Goal: Information Seeking & Learning: Learn about a topic

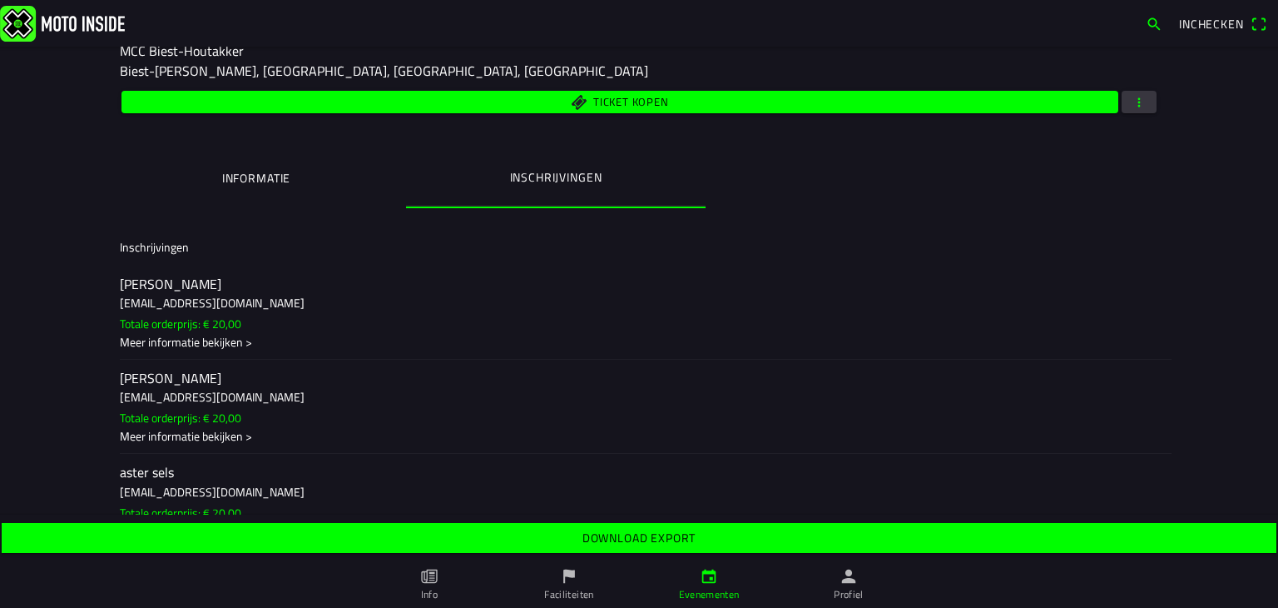
scroll to position [250, 0]
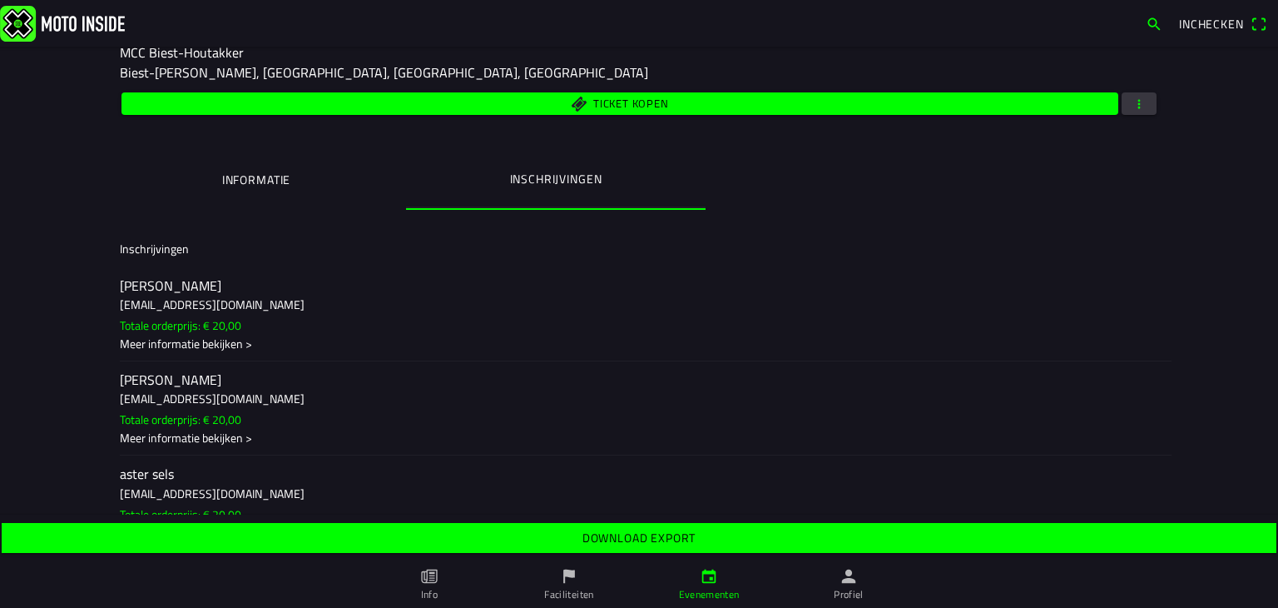
click at [0, 0] on slot "Download export" at bounding box center [0, 0] width 0 height 0
click at [286, 181] on button "Informatie" at bounding box center [257, 179] width 300 height 57
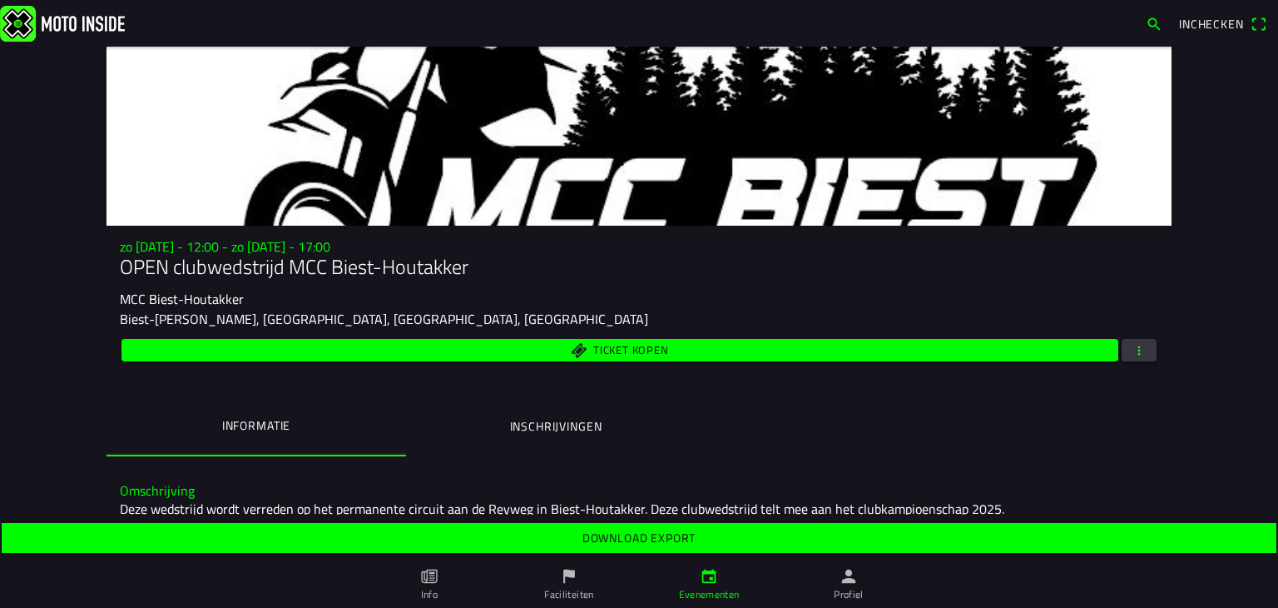
scroll to position [0, 0]
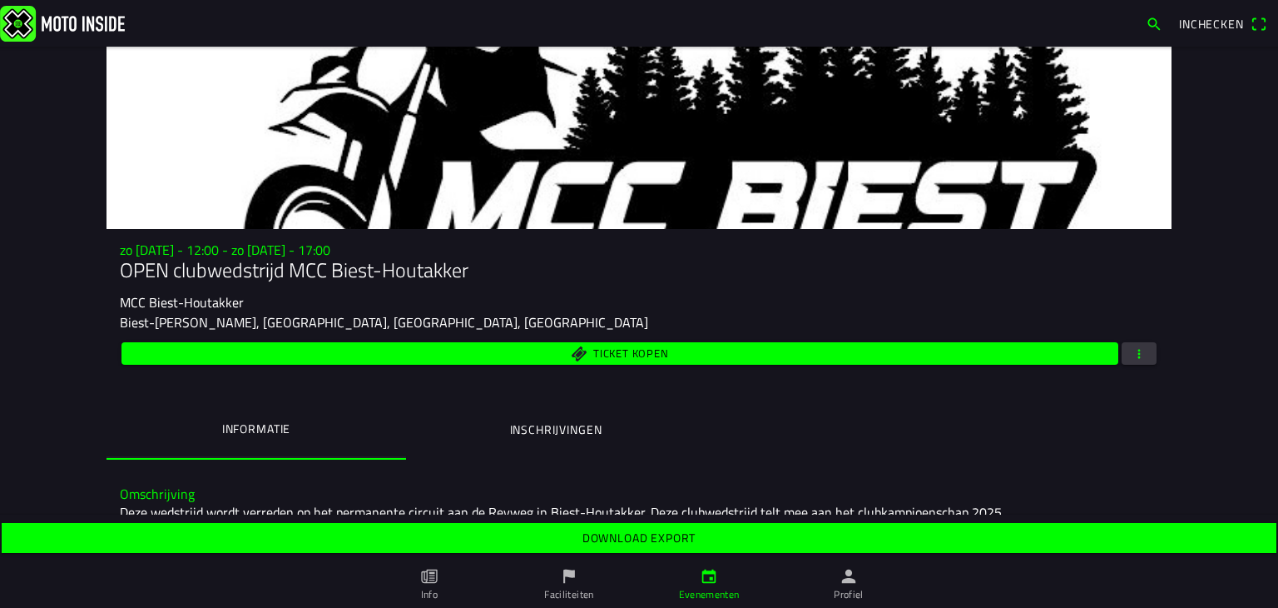
click at [30, 11] on img at bounding box center [62, 23] width 125 height 36
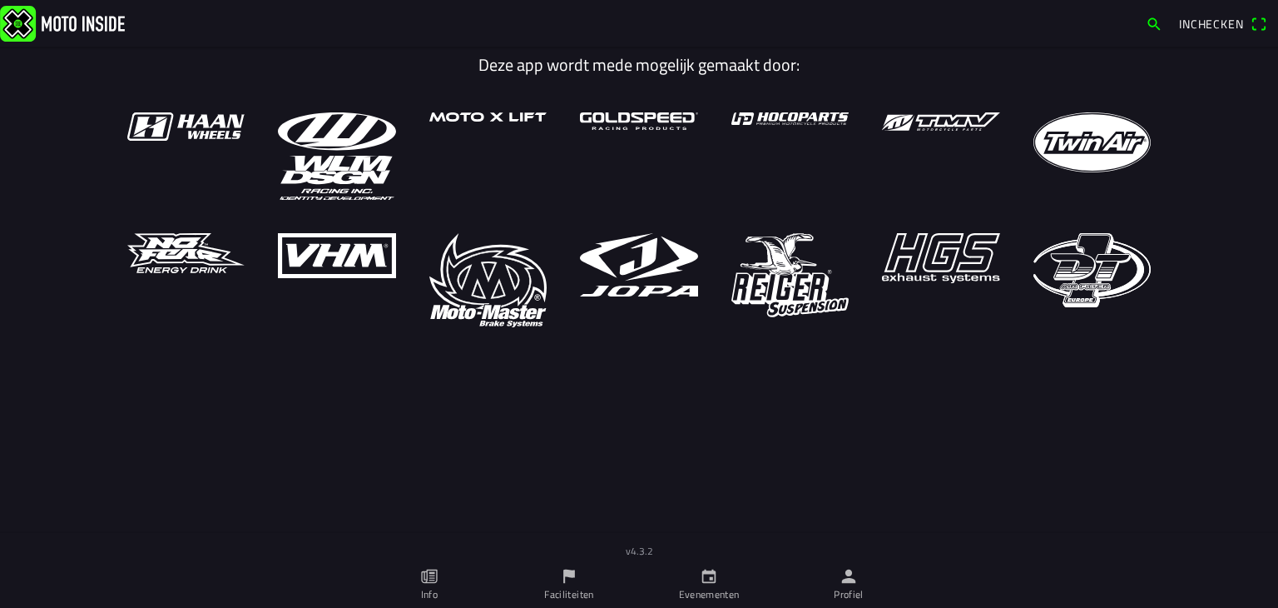
click at [1259, 137] on main "Deze app wordt mede mogelijk gemaakt door:" at bounding box center [639, 313] width 1278 height 533
drag, startPoint x: 702, startPoint y: 586, endPoint x: 711, endPoint y: 582, distance: 9.3
click at [0, 0] on slot "Evenementen" at bounding box center [0, 0] width 0 height 0
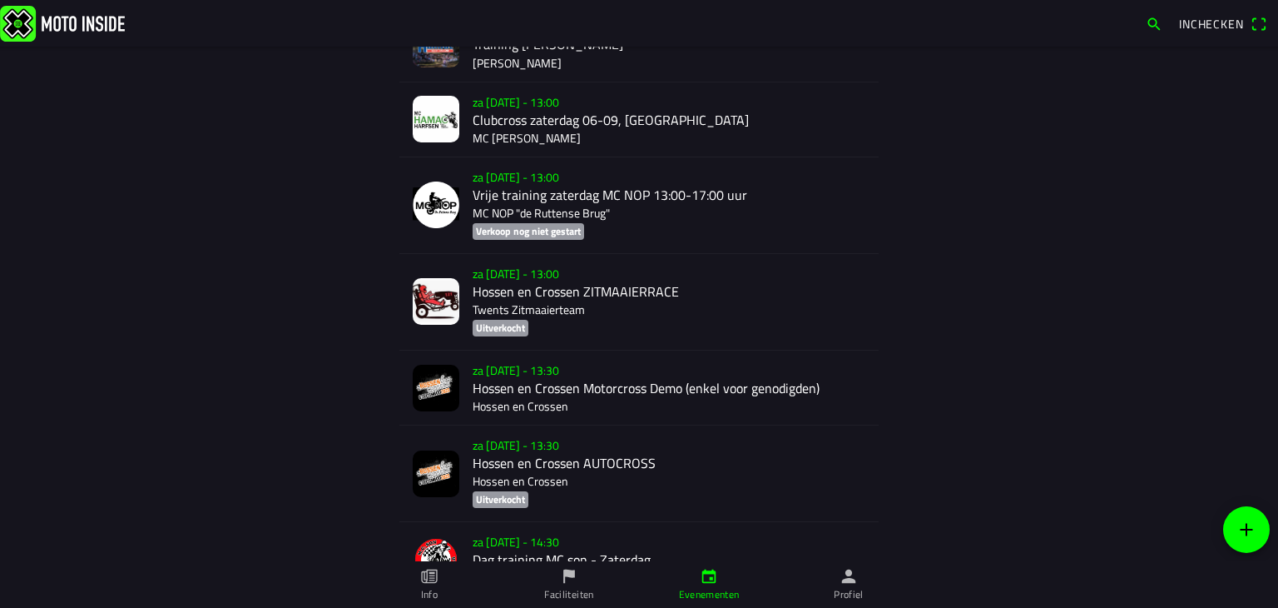
scroll to position [1914, 0]
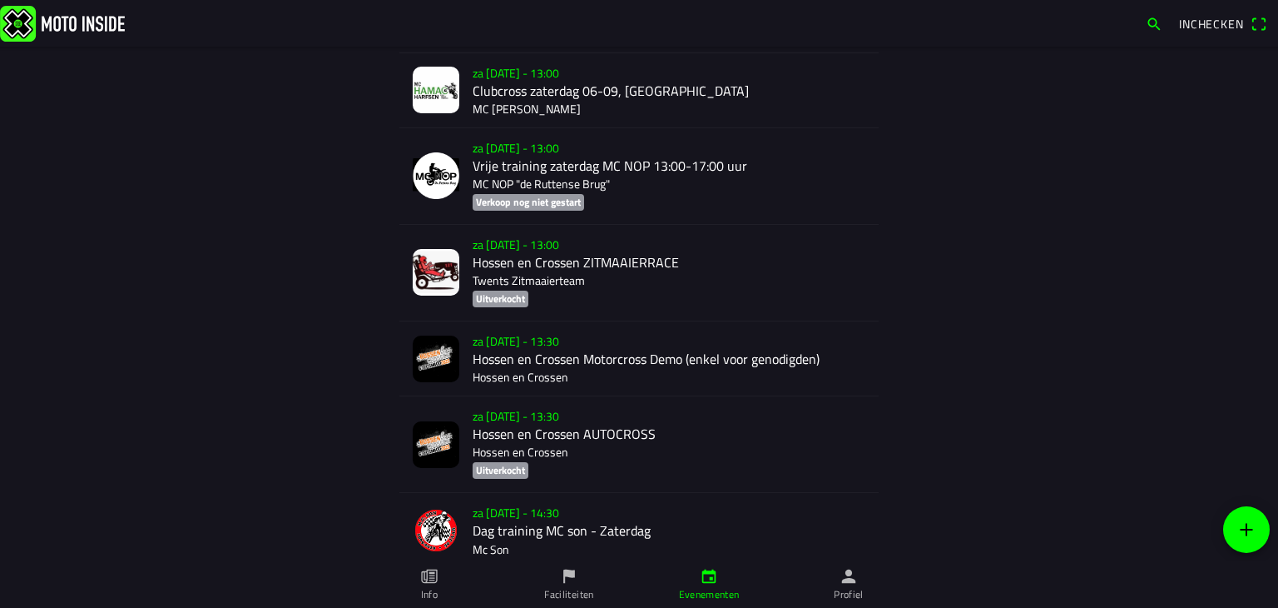
click at [513, 368] on div "za [DATE] - 13:30 Hossen en [PERSON_NAME] Motorcross Demo (enkel voor genodigde…" at bounding box center [669, 358] width 393 height 74
click at [513, 368] on div at bounding box center [639, 280] width 1278 height 561
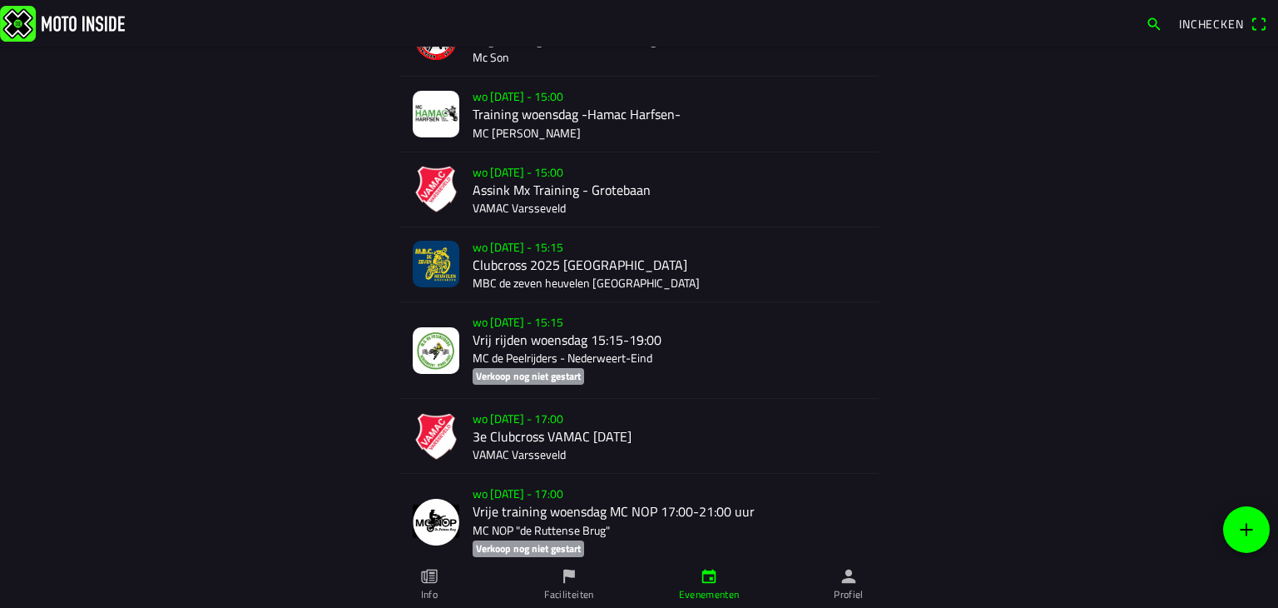
scroll to position [1082, 0]
